Goal: Navigation & Orientation: Understand site structure

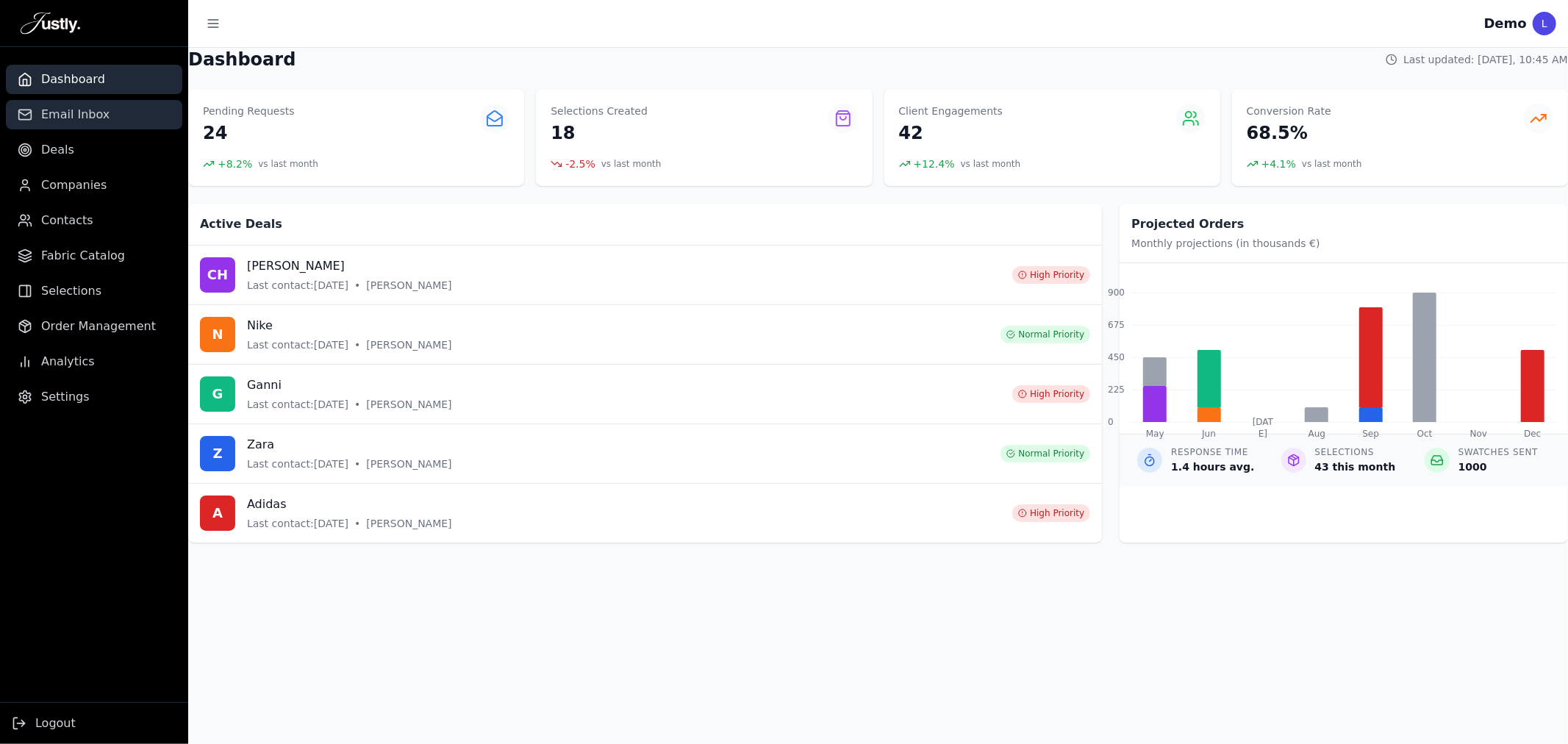
click at [92, 106] on span "Email Inbox" at bounding box center [75, 114] width 68 height 18
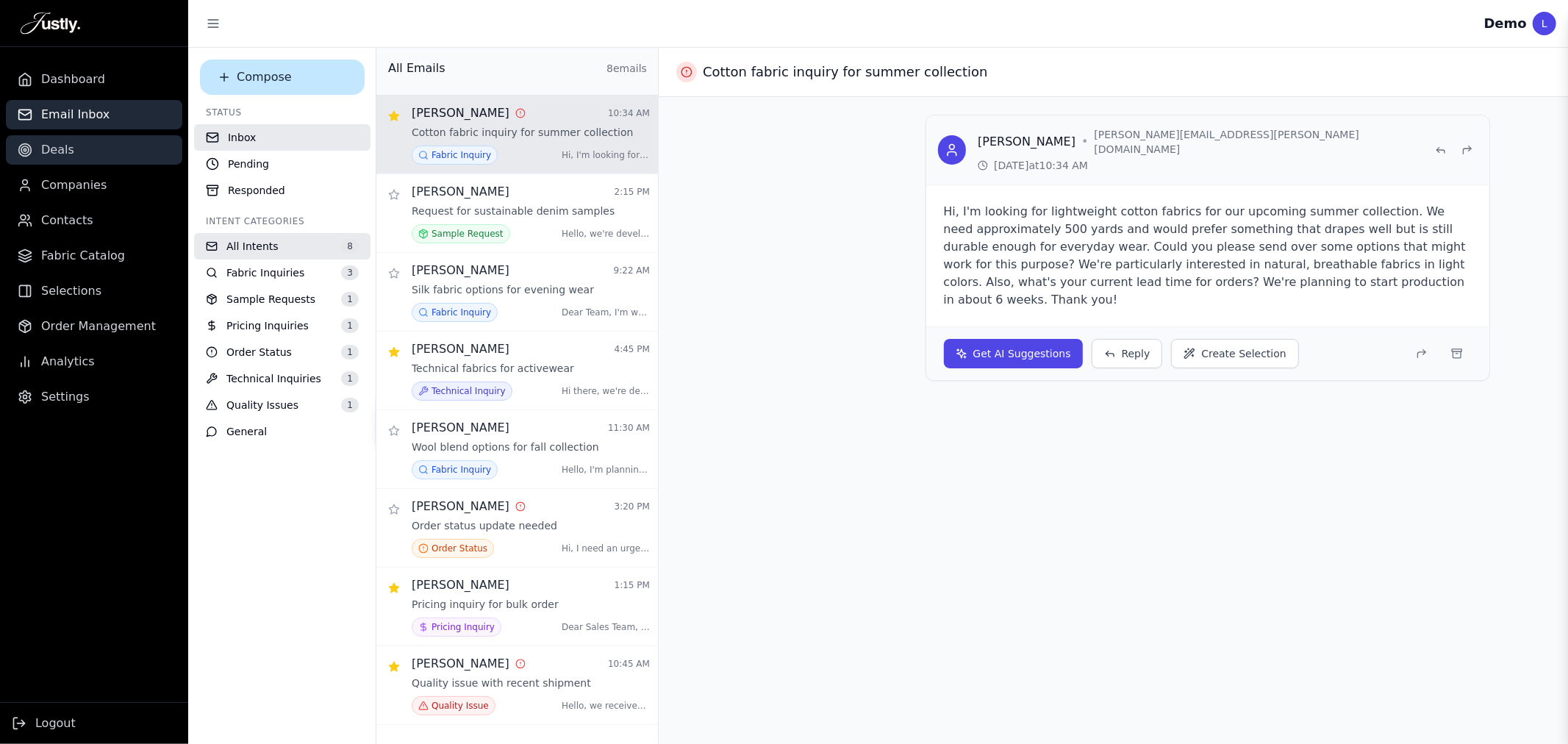
click at [74, 158] on link "Deals" at bounding box center [94, 149] width 176 height 29
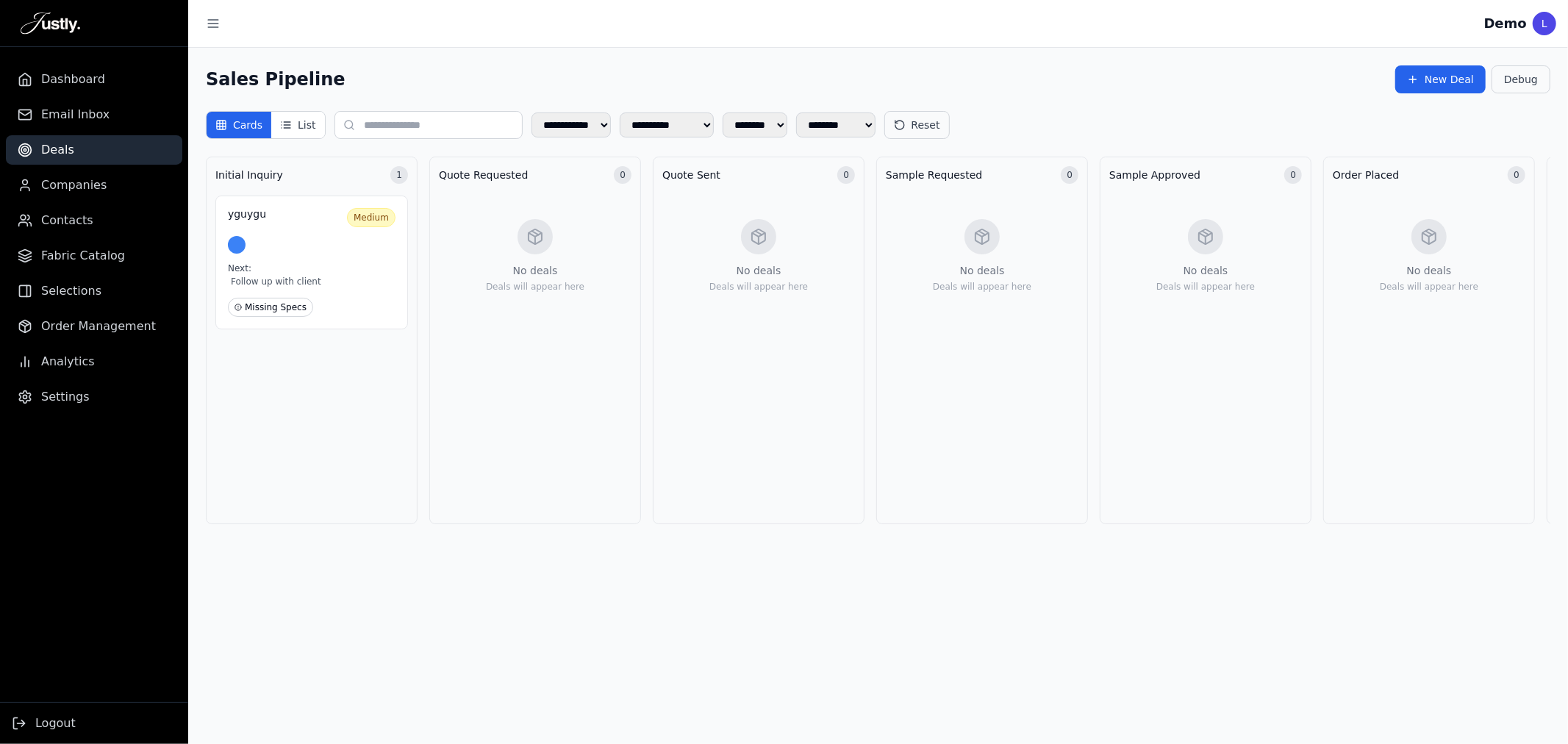
click at [76, 202] on ul "Dashboard Email Inbox Deals Companies Contacts Fabric Catalog Selections Order …" at bounding box center [94, 238] width 188 height 347
click at [81, 186] on span "Companies" at bounding box center [74, 185] width 66 height 18
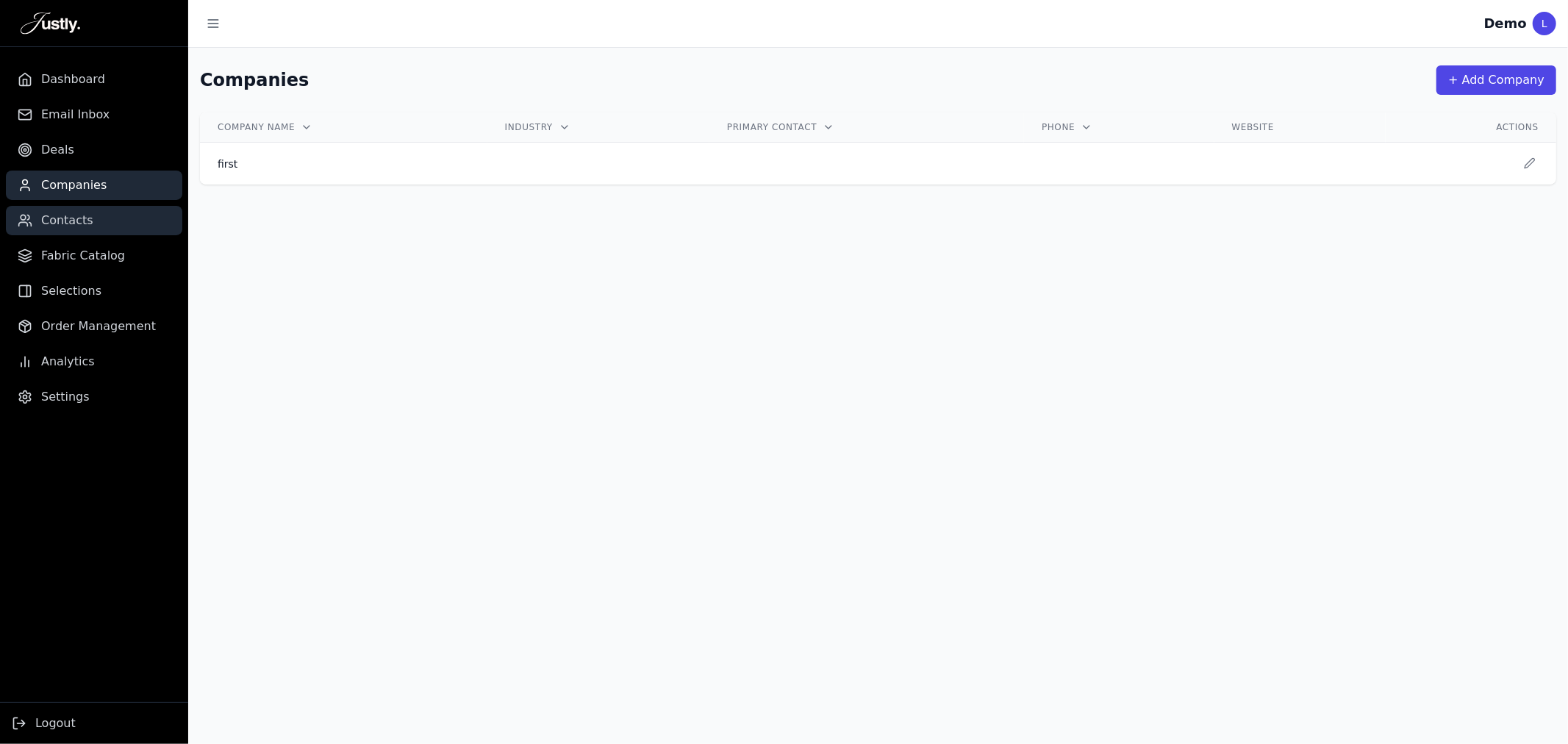
click at [72, 222] on span "Contacts" at bounding box center [67, 220] width 52 height 18
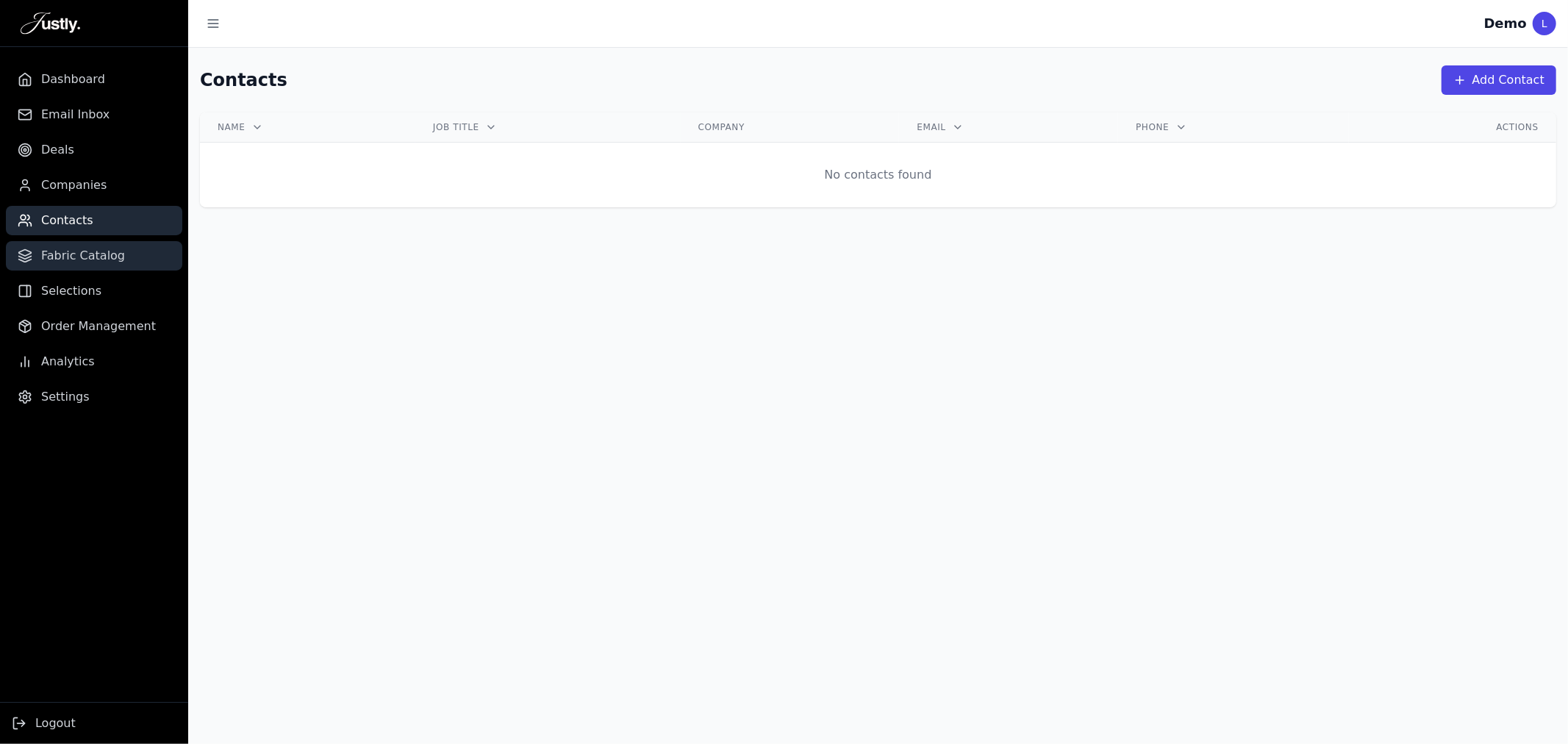
click at [81, 268] on link "Fabric Catalog" at bounding box center [94, 255] width 176 height 29
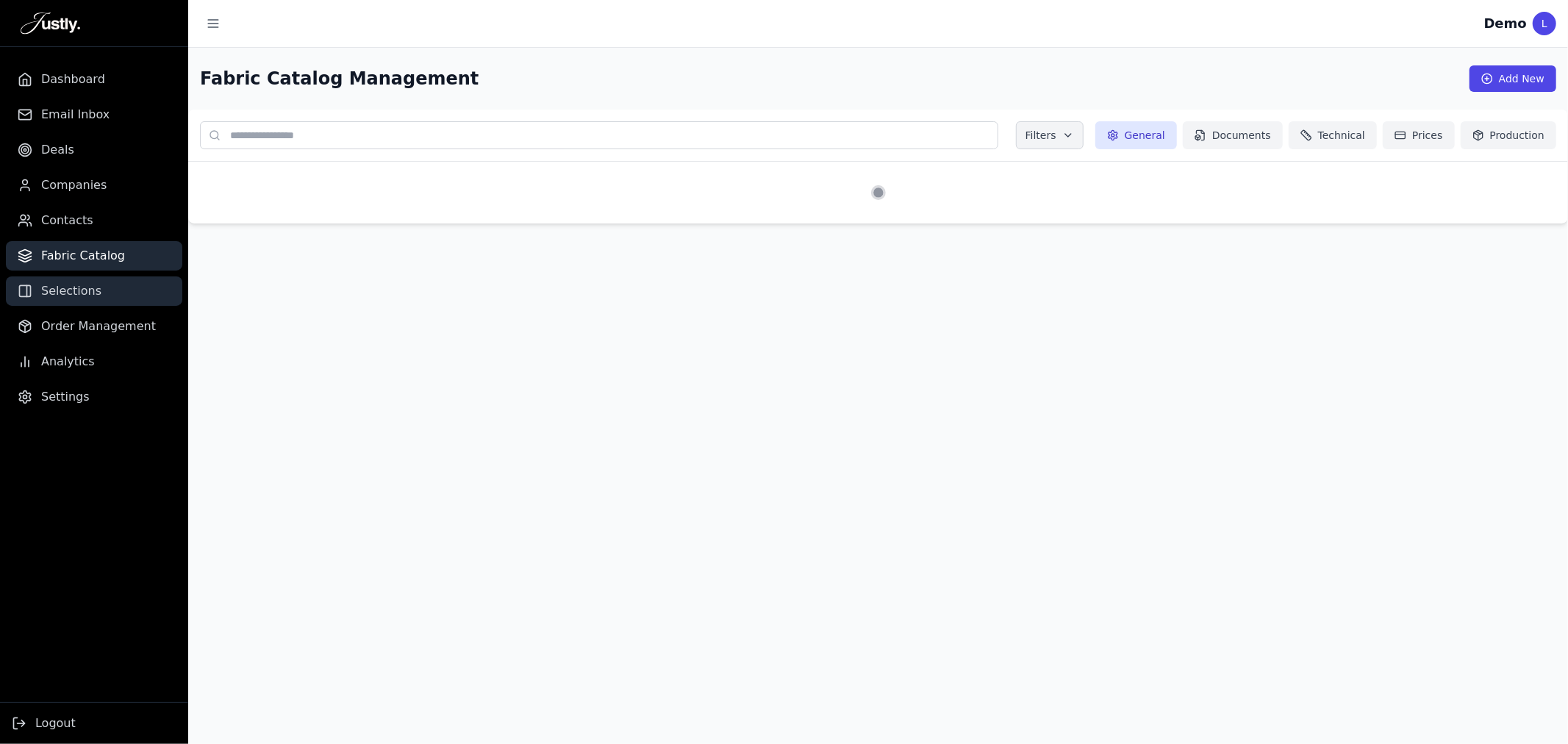
click at [76, 289] on span "Selections" at bounding box center [71, 291] width 60 height 18
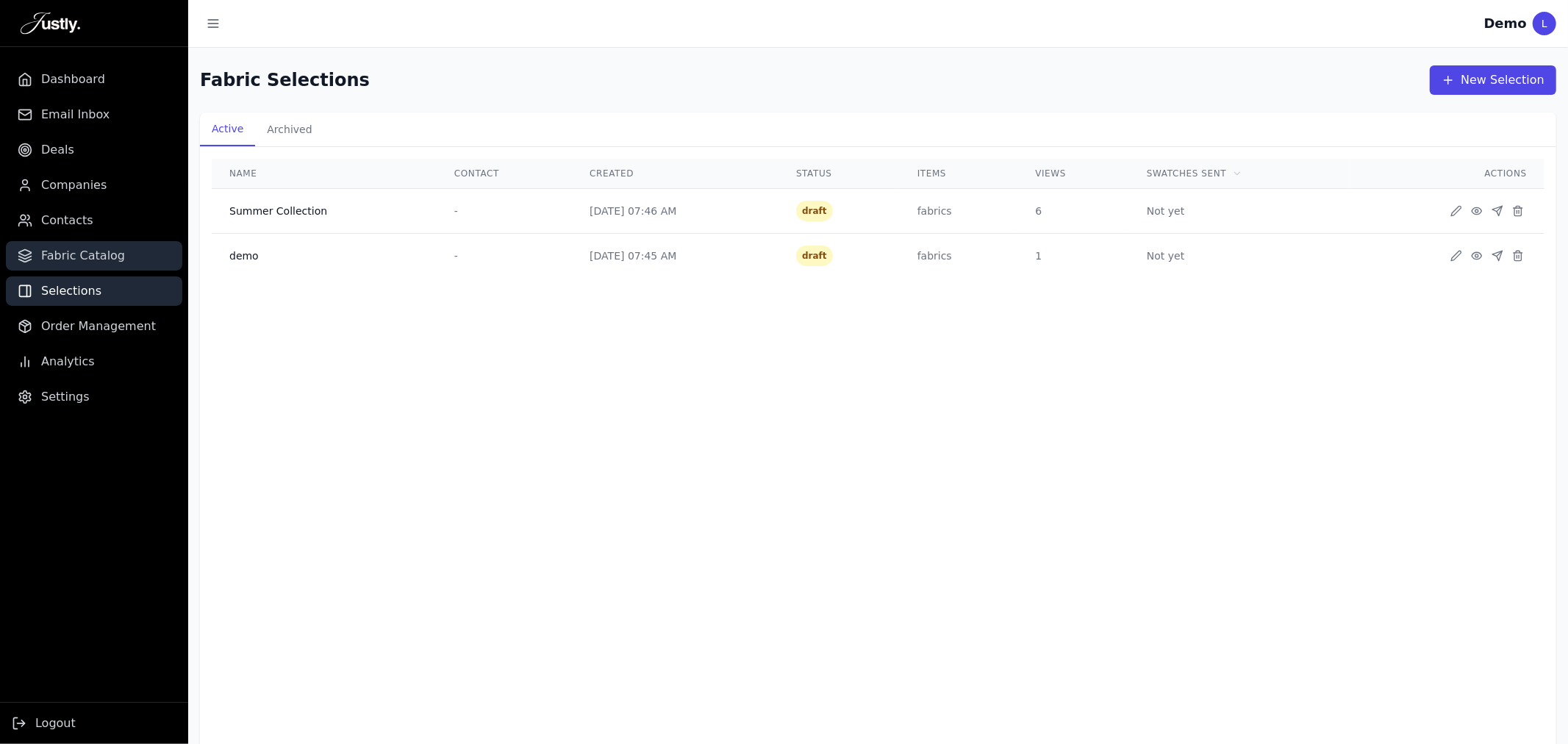
click at [92, 247] on span "Fabric Catalog" at bounding box center [83, 255] width 84 height 18
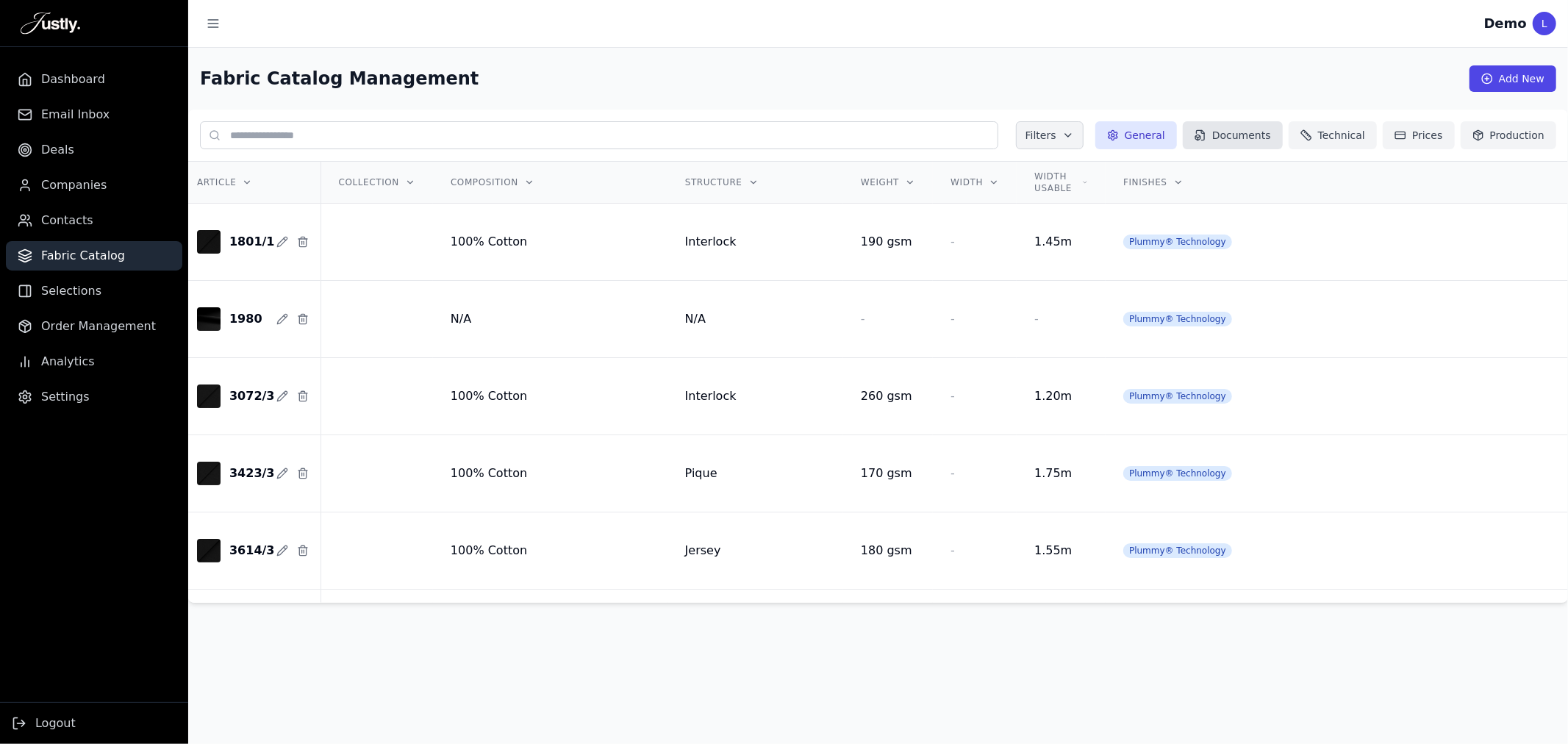
click at [1256, 134] on button "Documents" at bounding box center [1232, 134] width 100 height 28
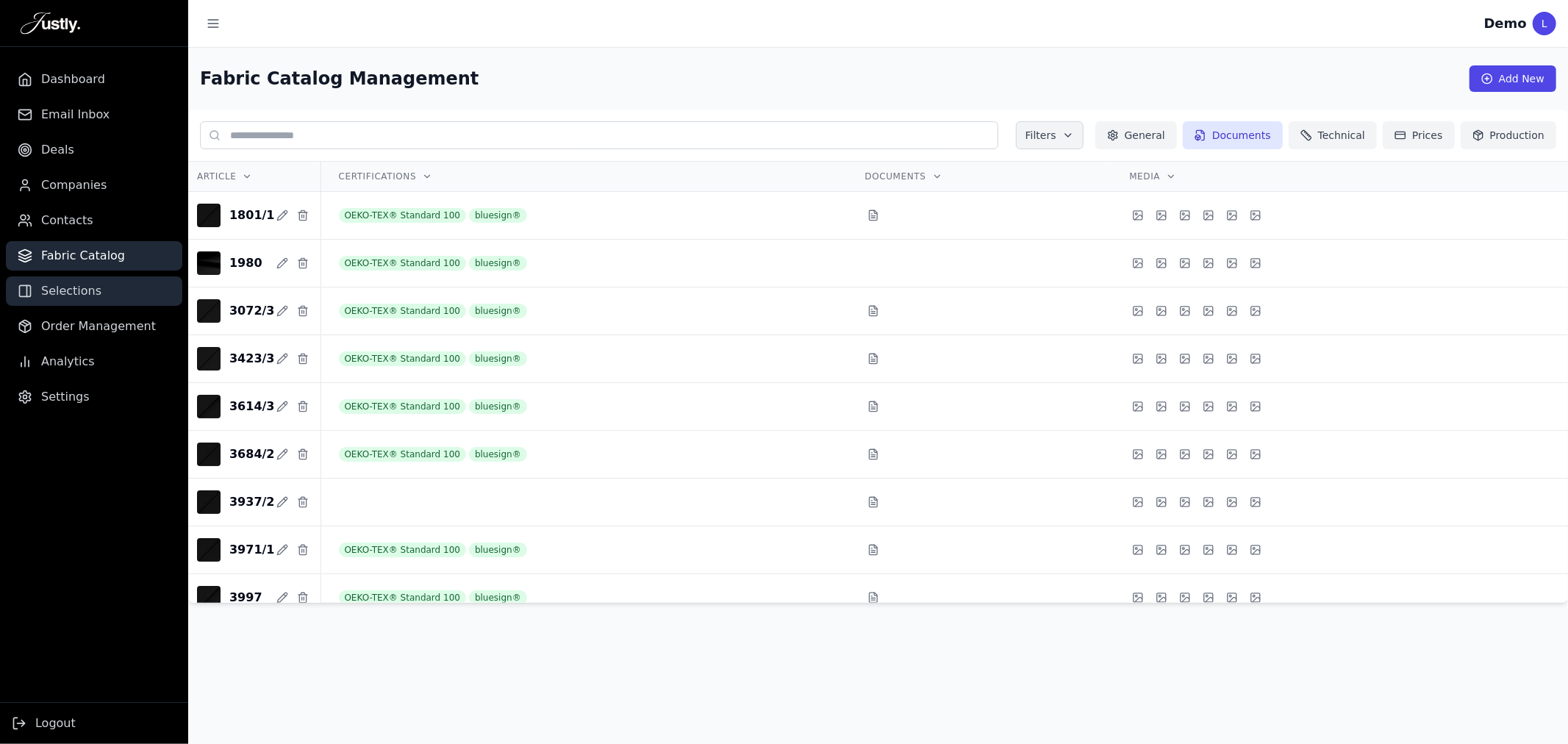
click at [71, 304] on link "Selections" at bounding box center [94, 291] width 176 height 29
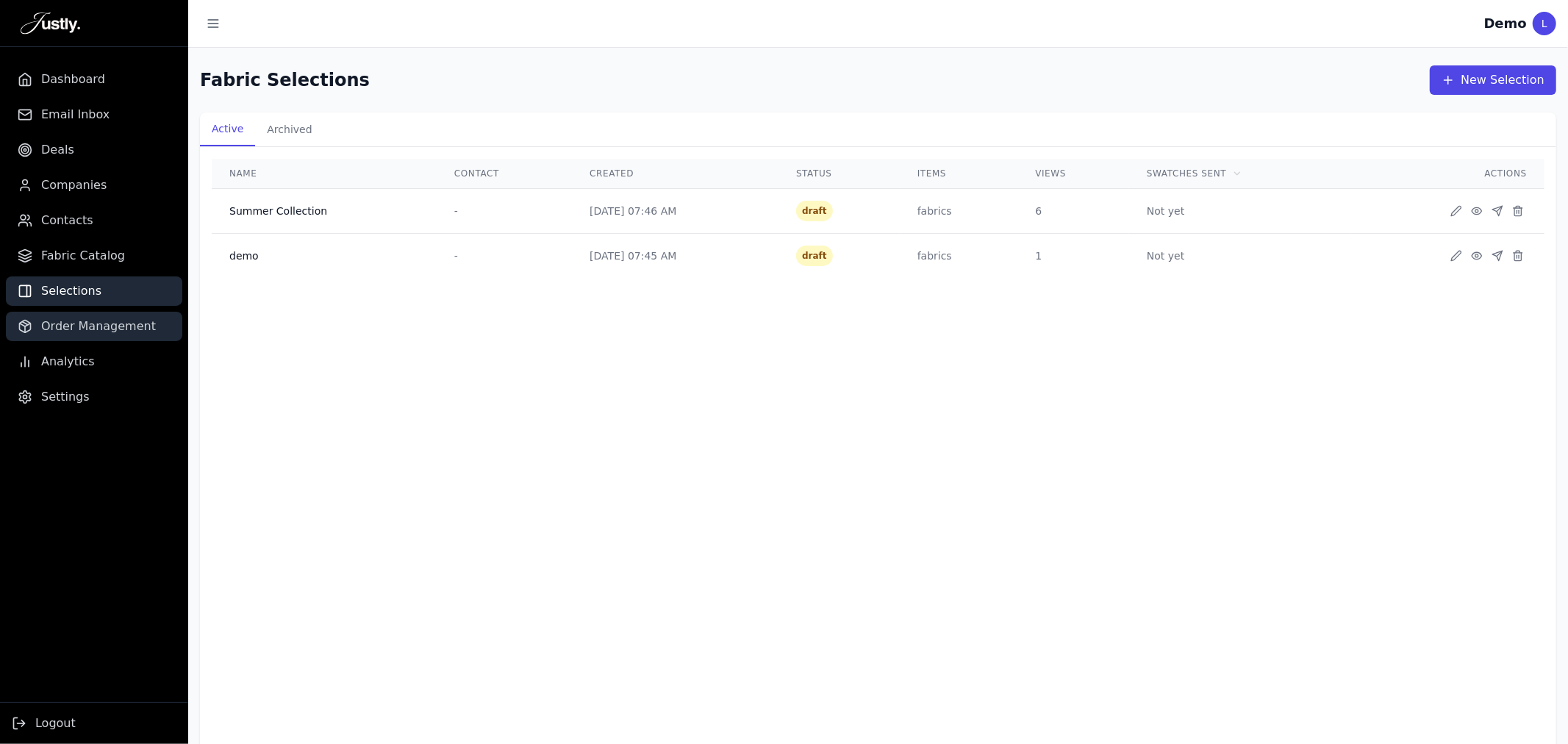
click at [90, 333] on span "Order Management" at bounding box center [98, 326] width 115 height 18
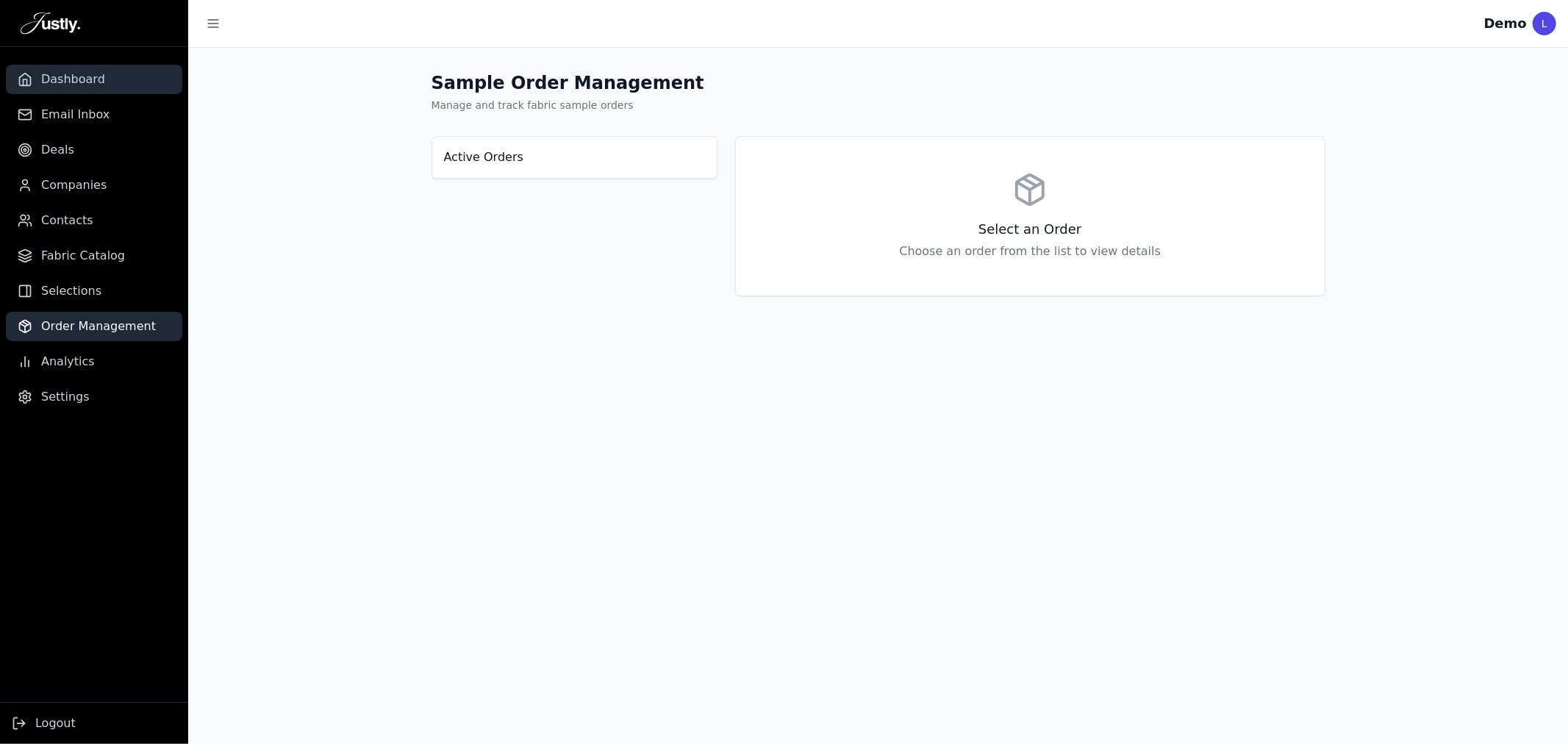
click at [71, 92] on link "Dashboard" at bounding box center [94, 79] width 176 height 29
